Goal: Task Accomplishment & Management: Manage account settings

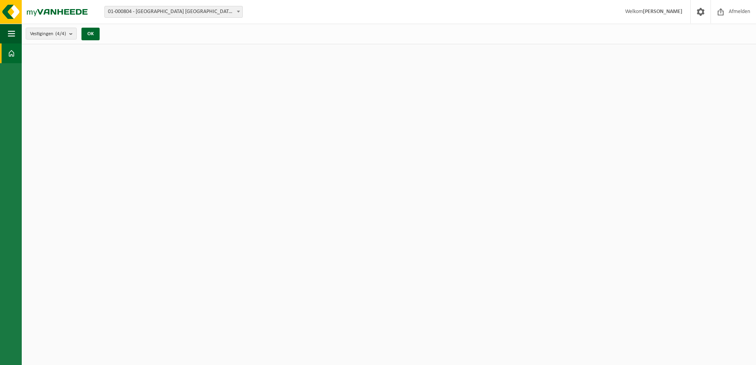
click at [204, 13] on span "01-000804 - [GEOGRAPHIC_DATA] [GEOGRAPHIC_DATA] - [GEOGRAPHIC_DATA]" at bounding box center [174, 11] width 138 height 11
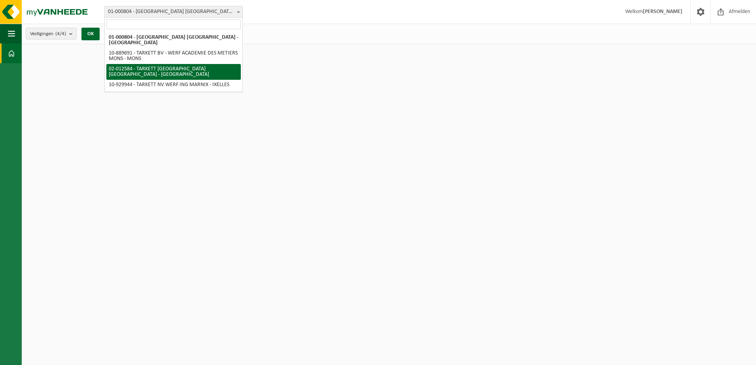
select select "2436"
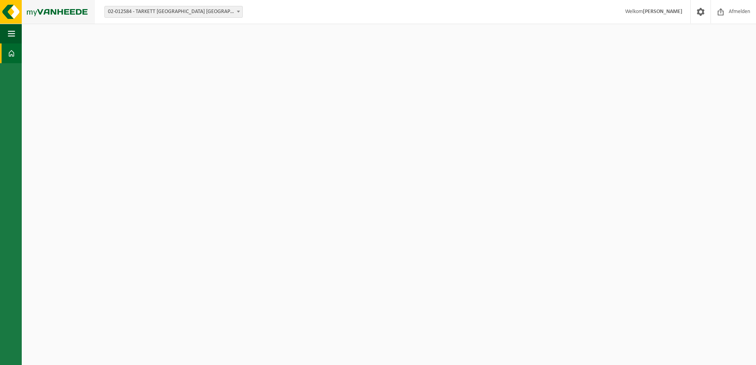
click at [40, 12] on img at bounding box center [47, 12] width 95 height 24
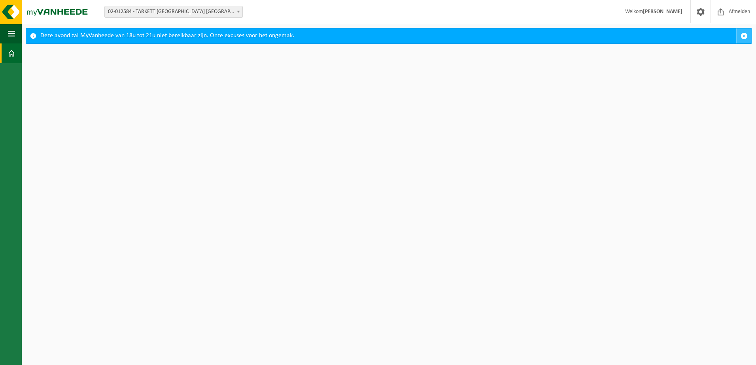
click at [745, 40] on button "button" at bounding box center [743, 35] width 15 height 15
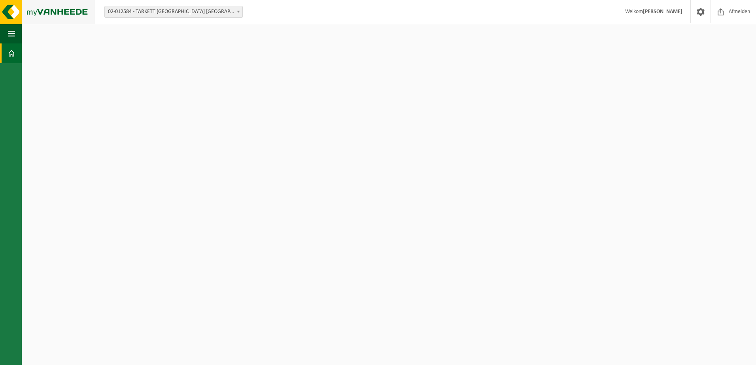
click at [55, 9] on img at bounding box center [47, 12] width 95 height 24
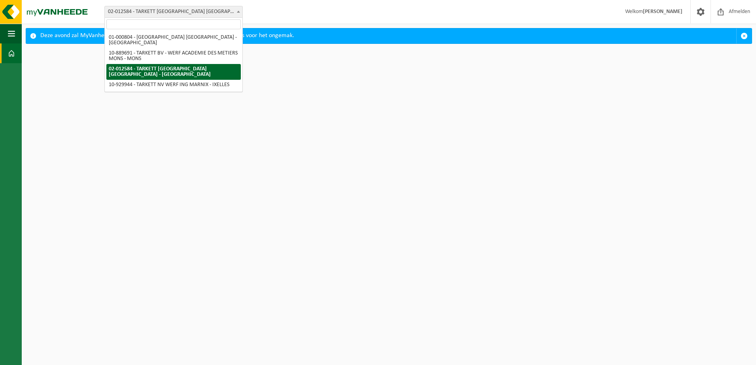
click at [189, 11] on span "02-012584 - TARKETT [GEOGRAPHIC_DATA] [GEOGRAPHIC_DATA] - [GEOGRAPHIC_DATA]" at bounding box center [174, 11] width 138 height 11
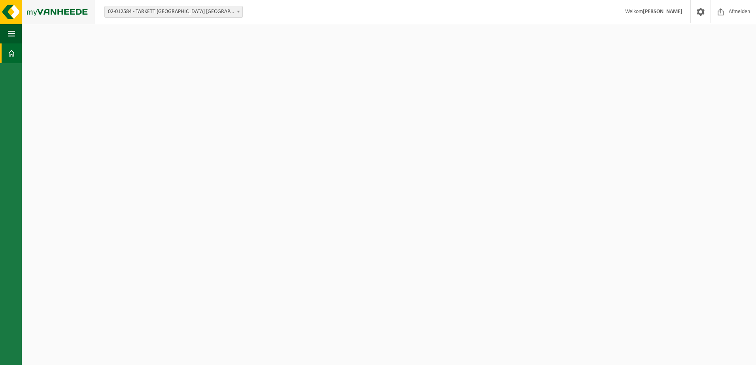
click at [39, 10] on img at bounding box center [47, 12] width 95 height 24
click at [51, 8] on img at bounding box center [47, 12] width 95 height 24
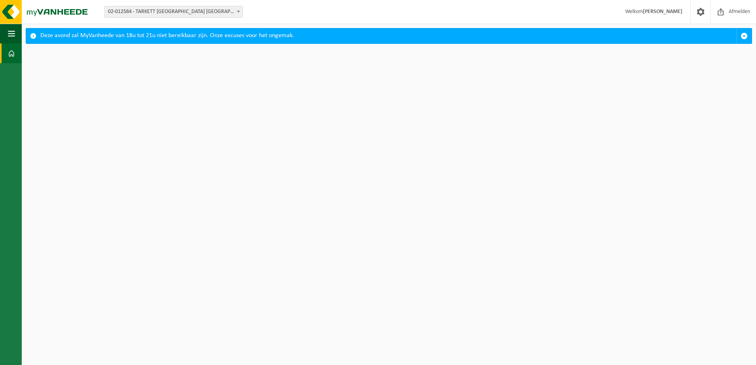
click at [234, 38] on div "Deze avond zal MyVanheede van 18u tot 21u niet bereikbaar zijn. Onze excuses vo…" at bounding box center [388, 35] width 696 height 15
click at [744, 34] on span "button" at bounding box center [743, 35] width 7 height 7
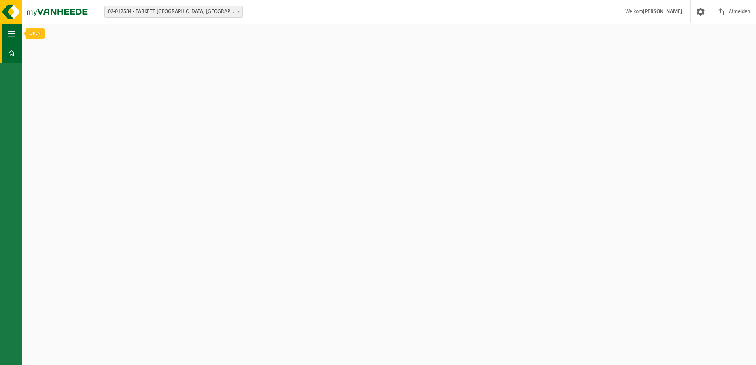
click at [5, 33] on button "Navigatie" at bounding box center [11, 34] width 22 height 20
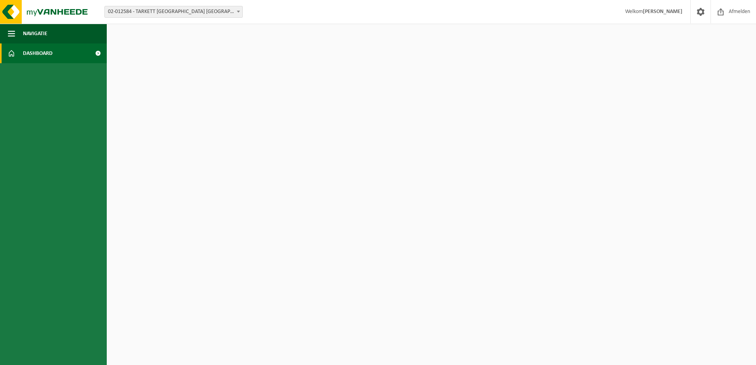
click at [11, 53] on span at bounding box center [11, 53] width 7 height 20
click at [101, 54] on span at bounding box center [98, 53] width 18 height 20
click at [95, 51] on span at bounding box center [98, 53] width 18 height 20
click at [44, 33] on span "Navigatie" at bounding box center [35, 34] width 25 height 20
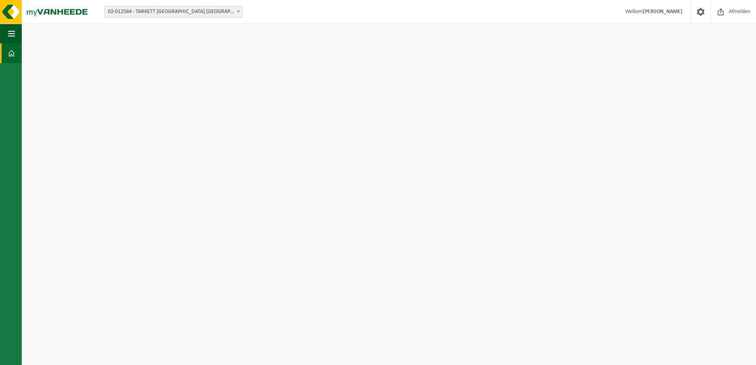
click at [223, 224] on html "Vestiging: 01-000804 - [GEOGRAPHIC_DATA] [GEOGRAPHIC_DATA] - [GEOGRAPHIC_DATA] …" at bounding box center [378, 182] width 756 height 365
